Goal: Transaction & Acquisition: Purchase product/service

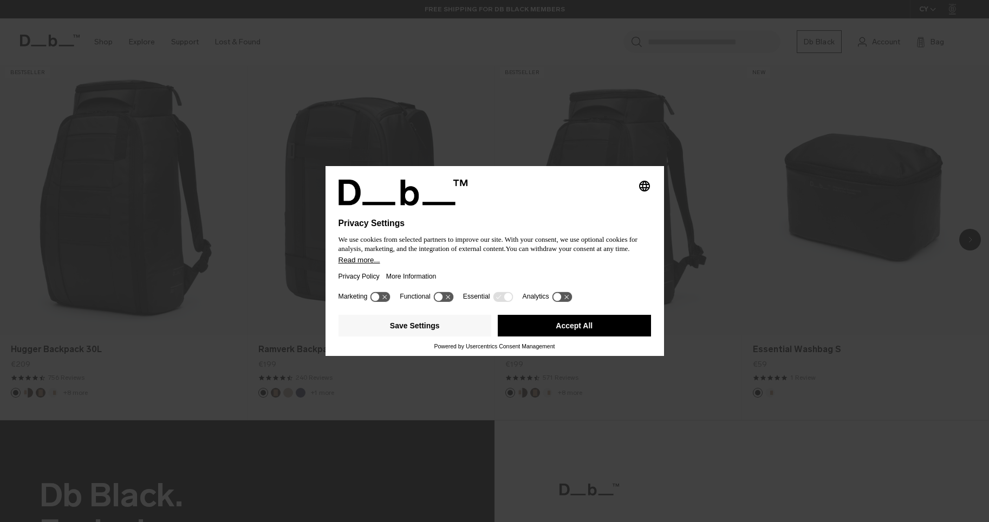
scroll to position [903, 0]
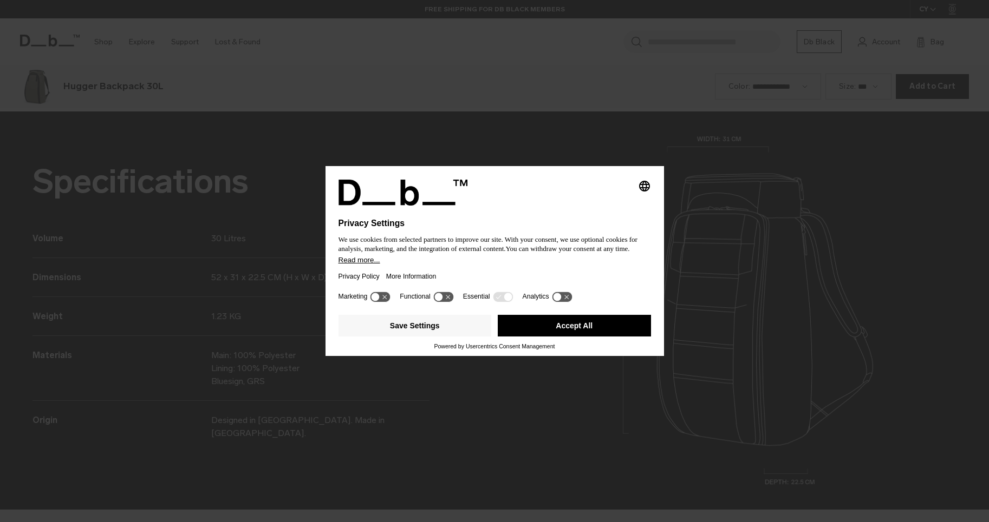
scroll to position [1567, 0]
